Goal: Transaction & Acquisition: Obtain resource

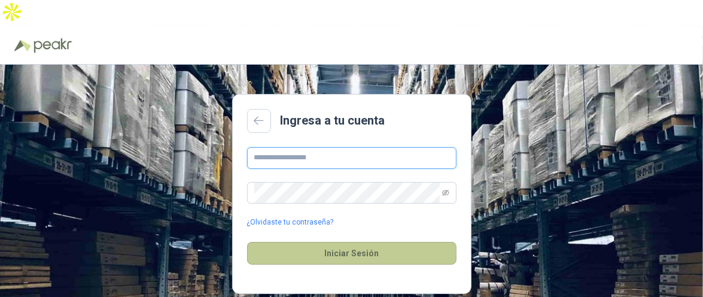
type input "**********"
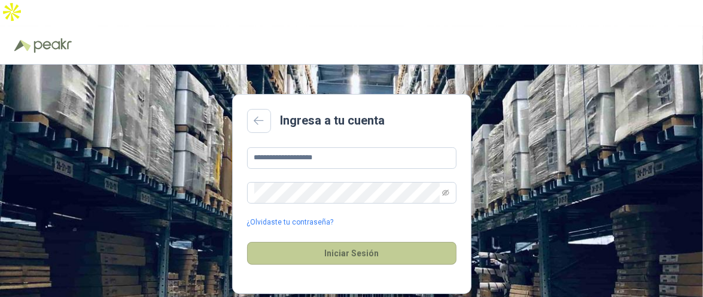
click at [380, 242] on button "Iniciar Sesión" at bounding box center [351, 253] width 209 height 23
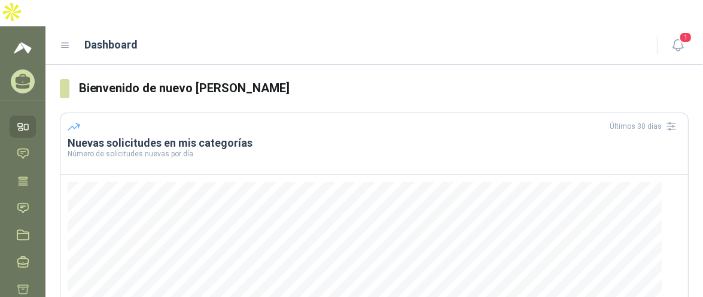
click at [21, 123] on icon at bounding box center [20, 124] width 4 height 3
click at [31, 142] on link "Chat" at bounding box center [23, 153] width 26 height 22
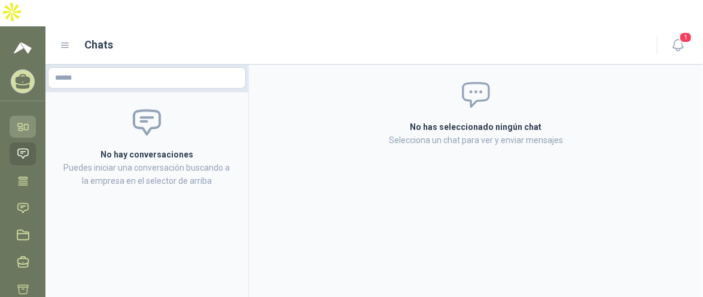
click at [24, 120] on icon at bounding box center [23, 126] width 13 height 13
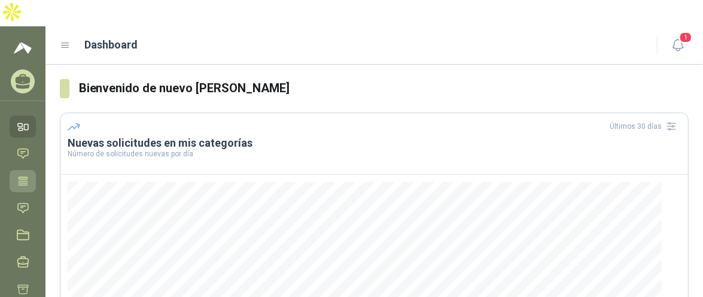
click at [28, 170] on link "Tareas" at bounding box center [23, 181] width 26 height 22
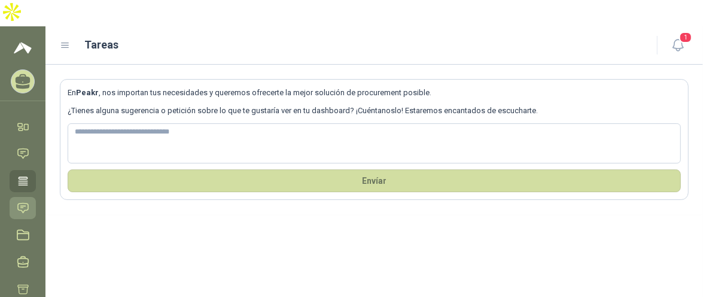
click at [28, 203] on icon at bounding box center [23, 208] width 10 height 10
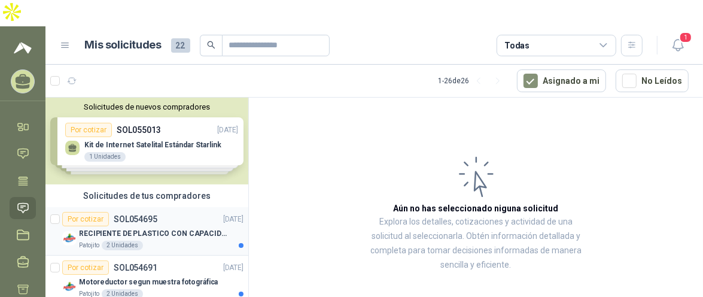
click at [186, 226] on div "RECIPIENTE DE PLASTICO CON CAPACIDAD DE 1.8 LT PARA LA EXTRACCIÓN MANUAL DE LIQ…" at bounding box center [161, 233] width 164 height 14
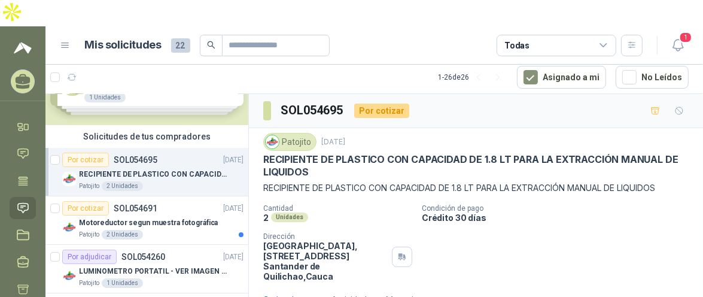
scroll to position [60, 0]
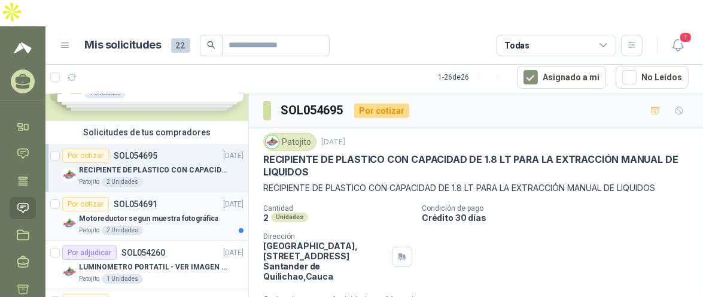
click at [191, 213] on p "Motoreductor segun muestra fotográfica" at bounding box center [148, 218] width 139 height 11
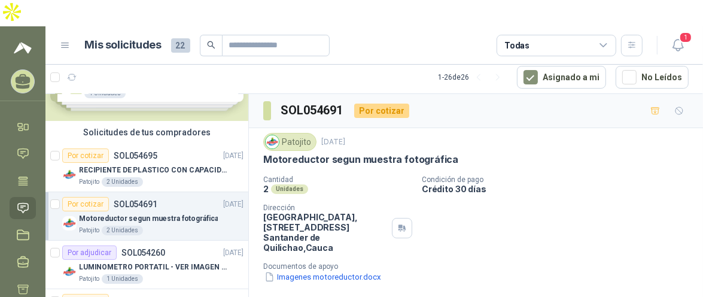
scroll to position [120, 0]
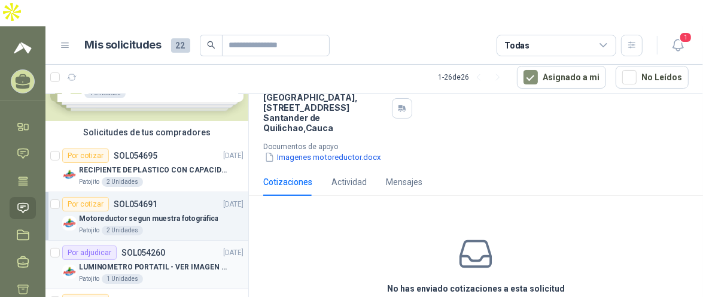
click at [175, 261] on p "LUMINOMETRO PORTATIL - VER IMAGEN ADJUNTA" at bounding box center [153, 266] width 149 height 11
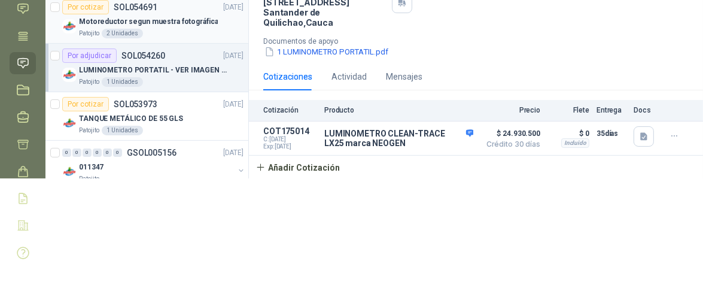
scroll to position [120, 0]
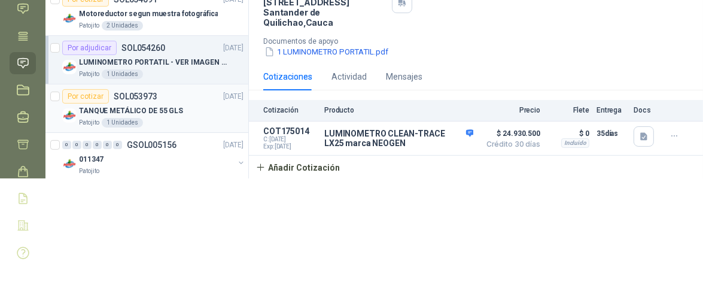
click at [175, 111] on p "TANQUE METÁLICO DE 55 GLS" at bounding box center [131, 110] width 104 height 11
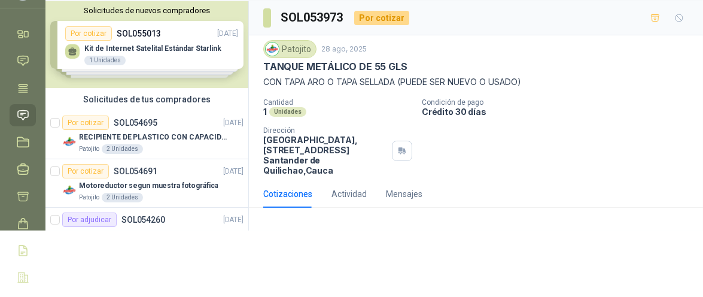
click at [172, 148] on div "Patojito 2 Unidades" at bounding box center [161, 149] width 164 height 10
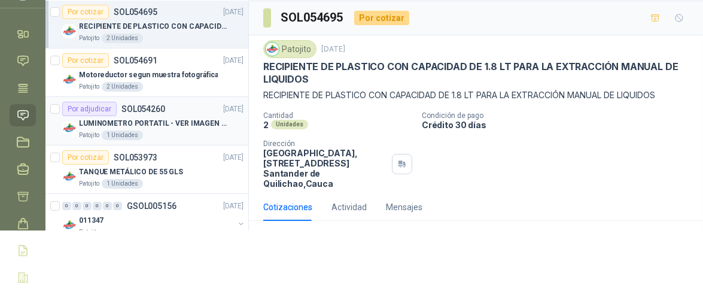
scroll to position [60, 0]
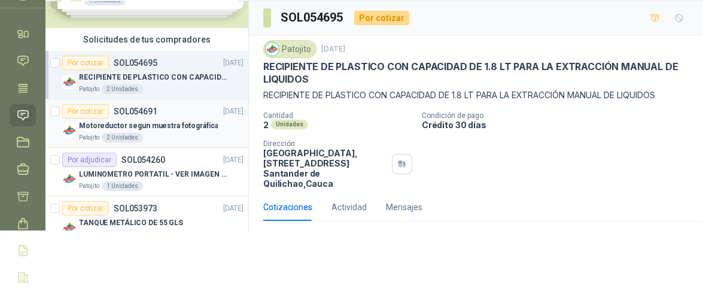
click at [170, 130] on div "Motoreductor segun muestra fotográfica" at bounding box center [161, 125] width 164 height 14
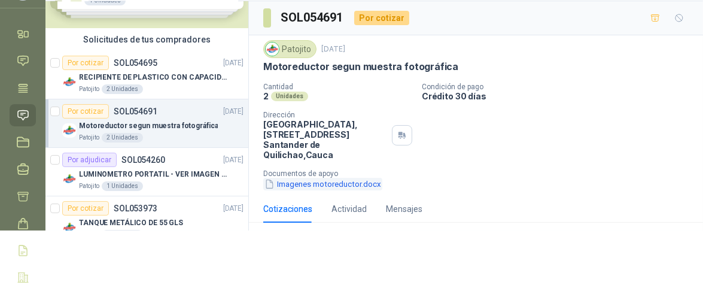
click at [309, 181] on button "Imagenes motoreductor.docx" at bounding box center [322, 184] width 119 height 13
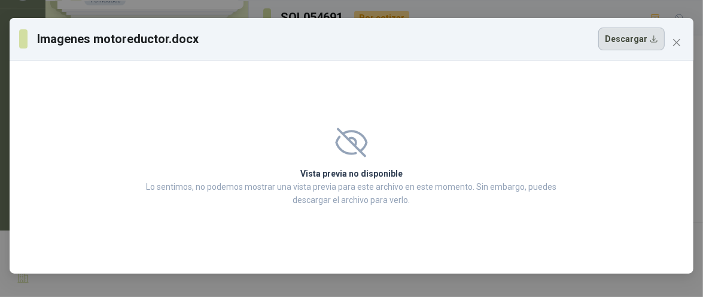
click at [627, 49] on button "Descargar" at bounding box center [631, 39] width 66 height 23
click at [673, 36] on button "Close" at bounding box center [676, 42] width 19 height 19
